Goal: Information Seeking & Learning: Stay updated

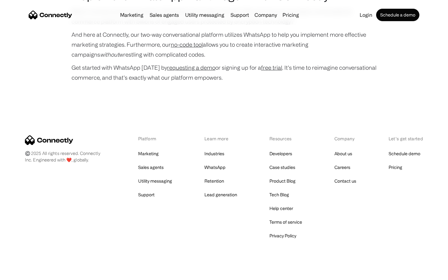
scroll to position [2991, 0]
